Goal: Task Accomplishment & Management: Manage account settings

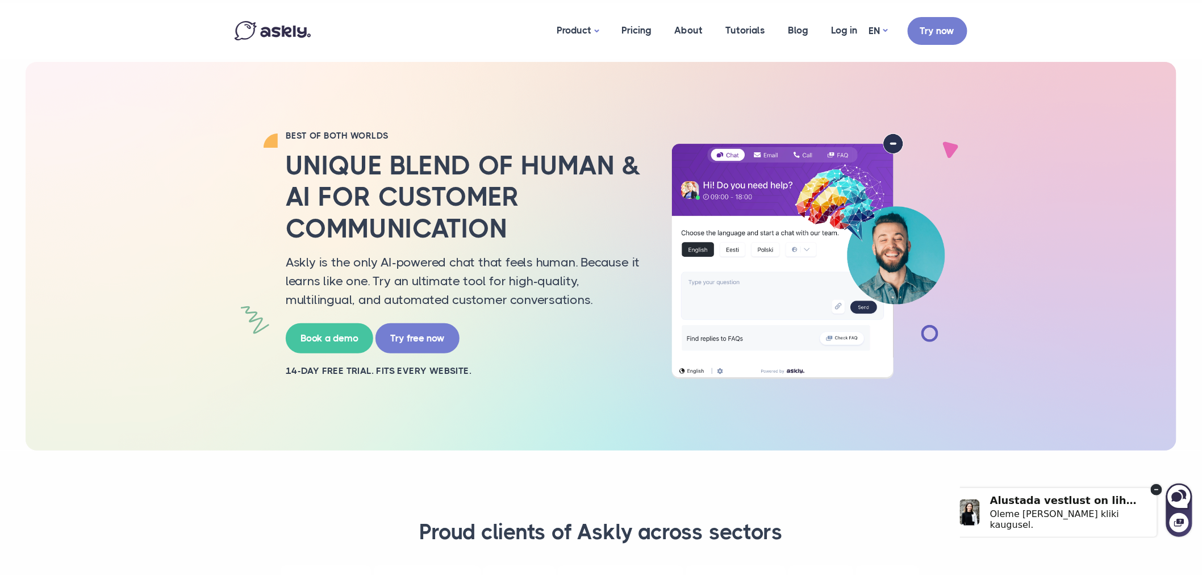
click at [1141, 248] on div "BEST OF BOTH WORLDS Unique blend of human & AI for customer communication Askly…" at bounding box center [601, 256] width 1151 height 389
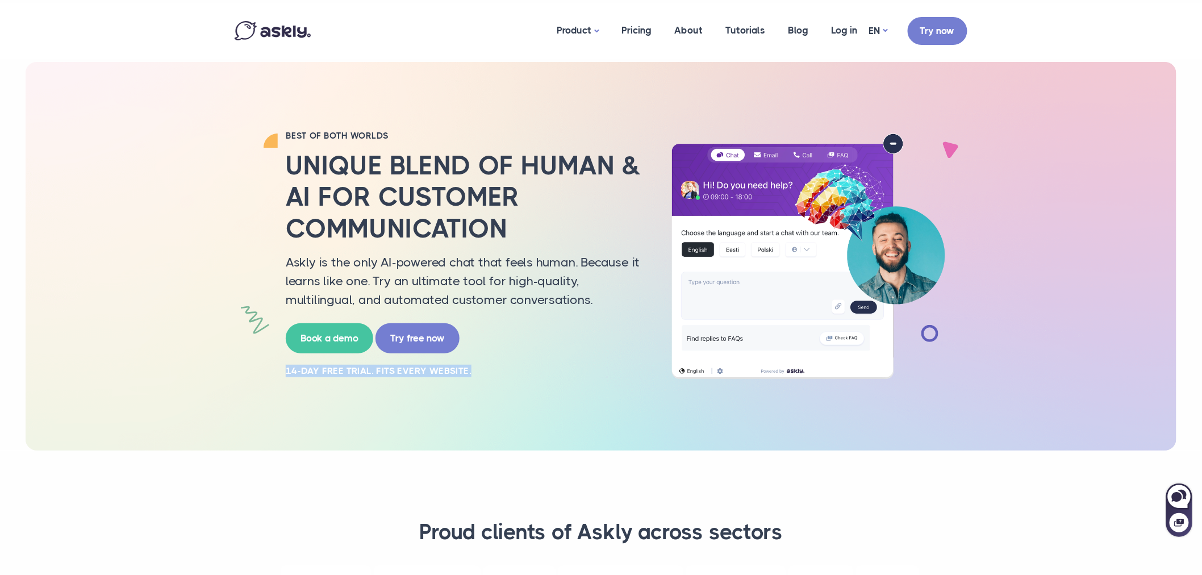
drag, startPoint x: 273, startPoint y: 371, endPoint x: 485, endPoint y: 367, distance: 212.0
click at [485, 367] on div "BEST OF BOTH WORLDS Unique blend of human & AI for customer communication Askly…" at bounding box center [601, 256] width 750 height 252
click at [485, 367] on h2 "14-day free trial. Fits every website." at bounding box center [465, 371] width 358 height 13
click at [507, 177] on h2 "Unique blend of human & AI for customer communication" at bounding box center [465, 197] width 358 height 94
click at [848, 35] on link "Log in" at bounding box center [844, 30] width 49 height 55
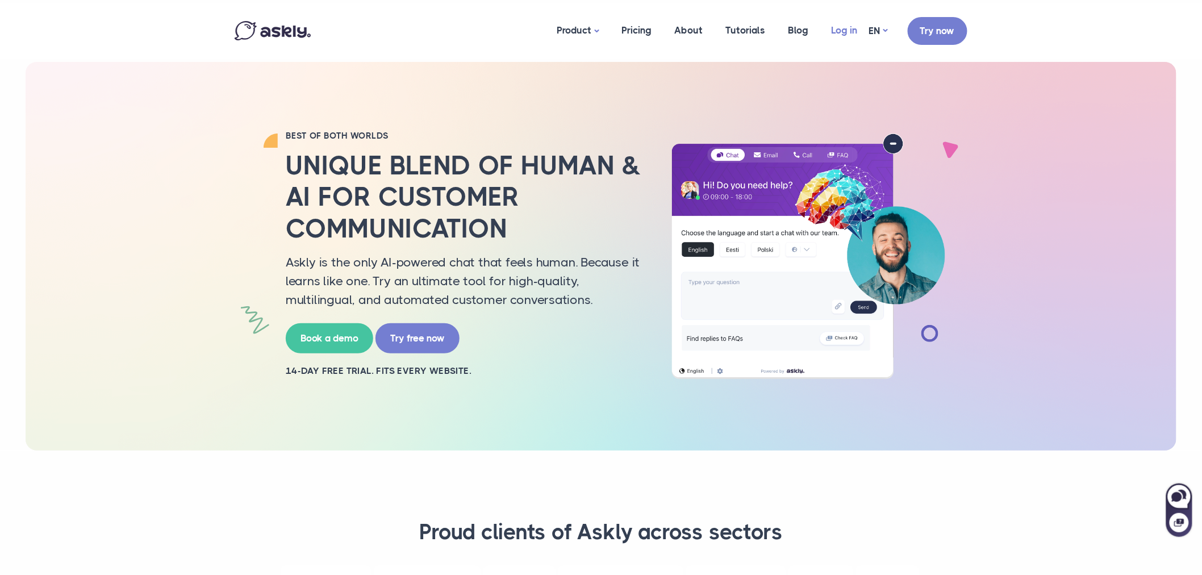
click at [836, 28] on link "Log in" at bounding box center [844, 30] width 49 height 55
click at [850, 30] on link "Log in" at bounding box center [844, 30] width 49 height 55
